Goal: Task Accomplishment & Management: Manage account settings

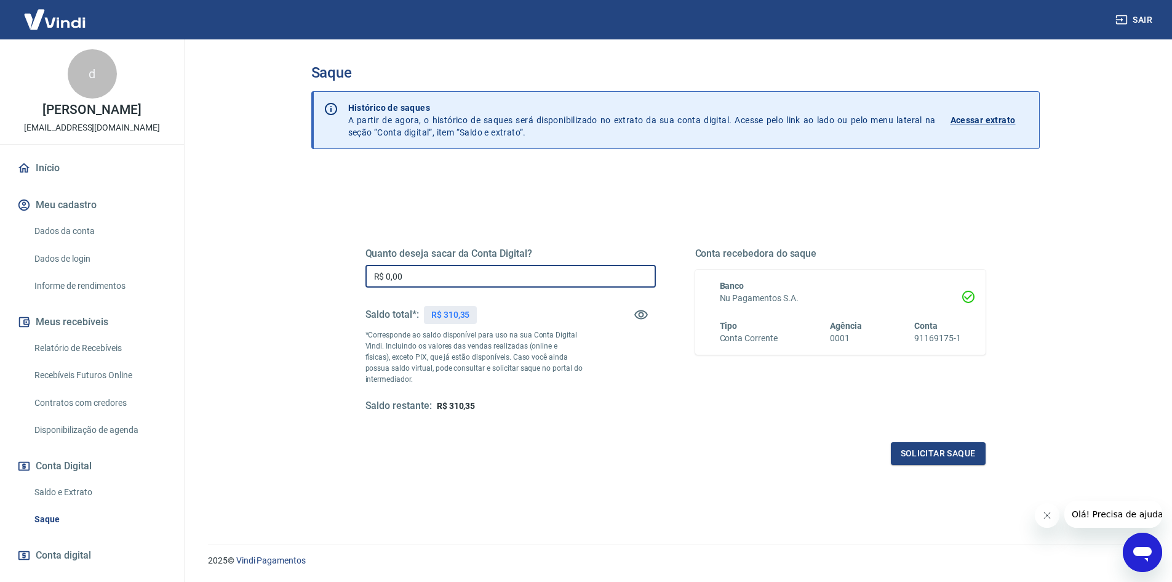
drag, startPoint x: 447, startPoint y: 265, endPoint x: 326, endPoint y: 273, distance: 121.6
click at [364, 265] on div "Quanto deseja sacar da Conta Digital? R$ 0,00 ​ Saldo total*: R$ 310,35 *Corres…" at bounding box center [676, 336] width 650 height 286
type input "R$ 310,35"
click at [939, 457] on button "Solicitar saque" at bounding box center [938, 453] width 95 height 23
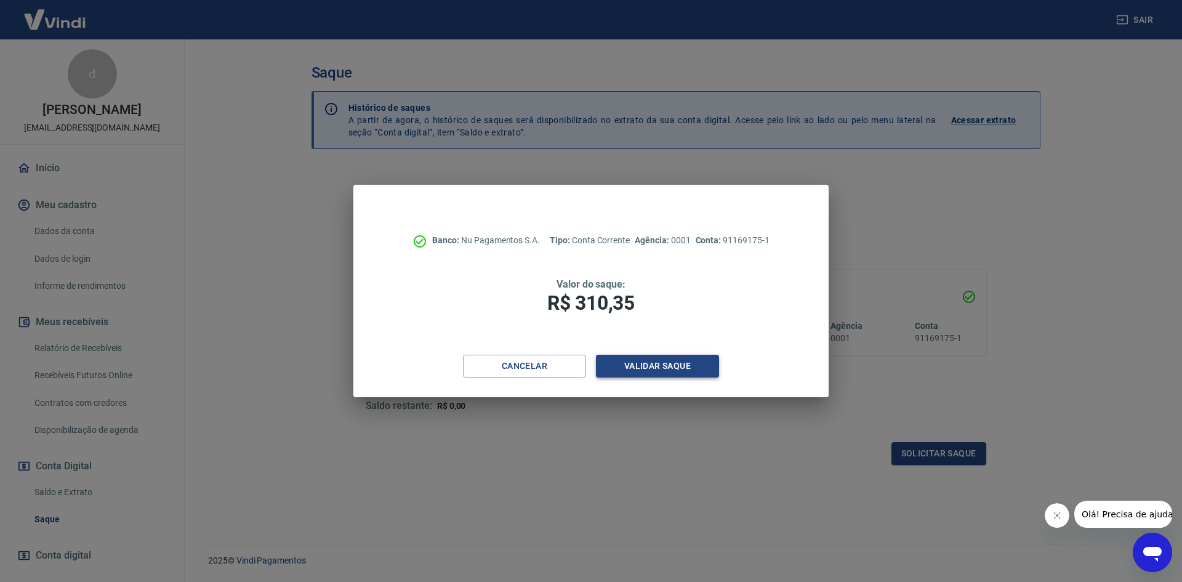
click at [639, 369] on button "Validar saque" at bounding box center [657, 366] width 123 height 23
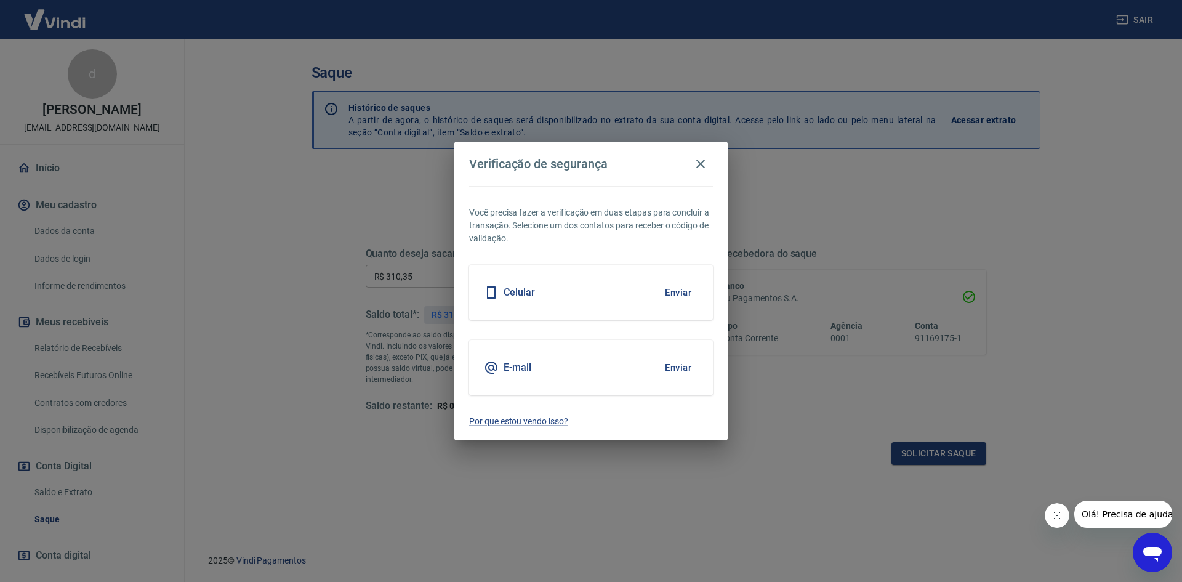
click at [682, 375] on button "Enviar" at bounding box center [678, 368] width 40 height 26
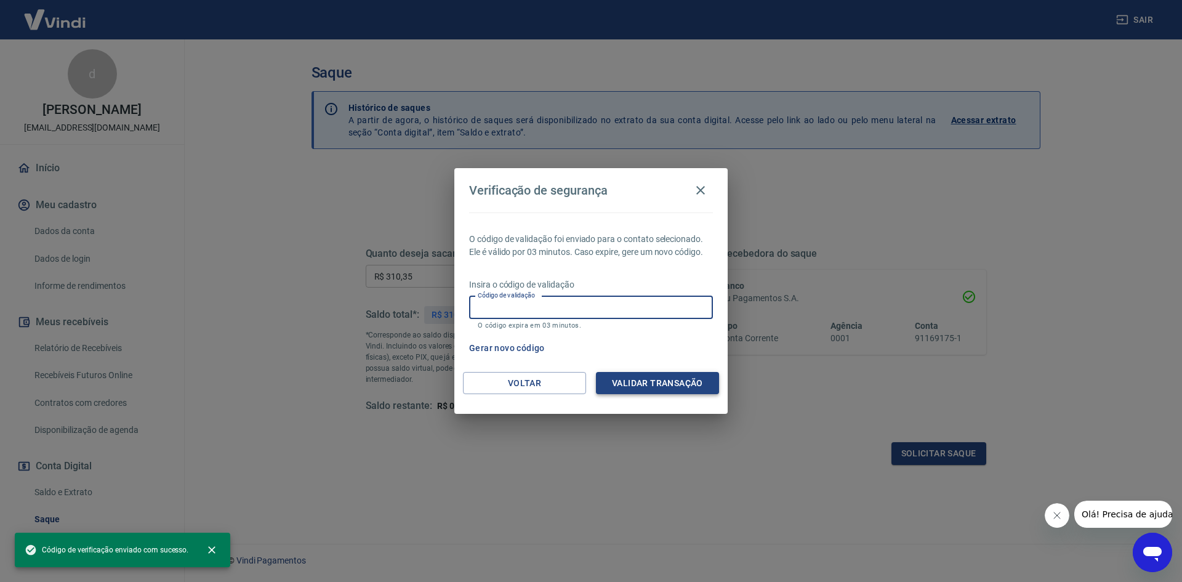
drag, startPoint x: 660, startPoint y: 305, endPoint x: 673, endPoint y: 374, distance: 70.3
click at [662, 305] on input "Código de validação" at bounding box center [591, 307] width 244 height 23
paste input "320536"
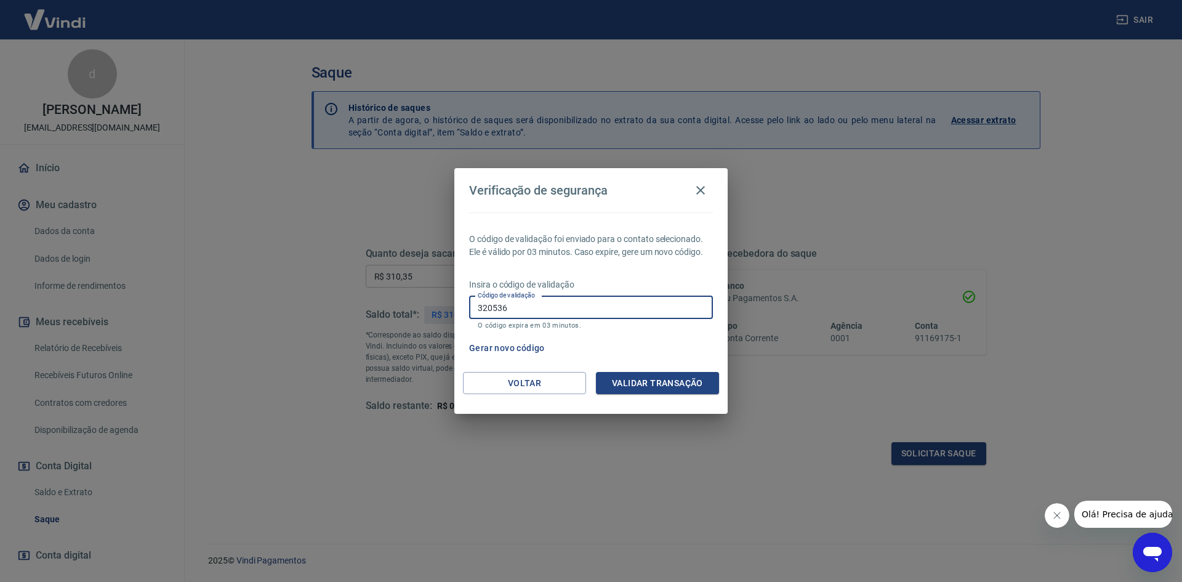
type input "320536"
click at [671, 392] on button "Validar transação" at bounding box center [657, 383] width 123 height 23
